Goal: Task Accomplishment & Management: Use online tool/utility

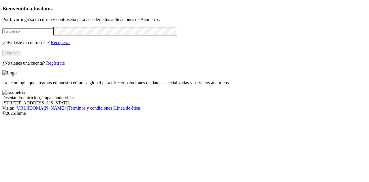
type input "[EMAIL_ADDRESS][DOMAIN_NAME]"
click at [21, 56] on button "Ingresar" at bounding box center [11, 53] width 19 height 6
